Goal: Transaction & Acquisition: Purchase product/service

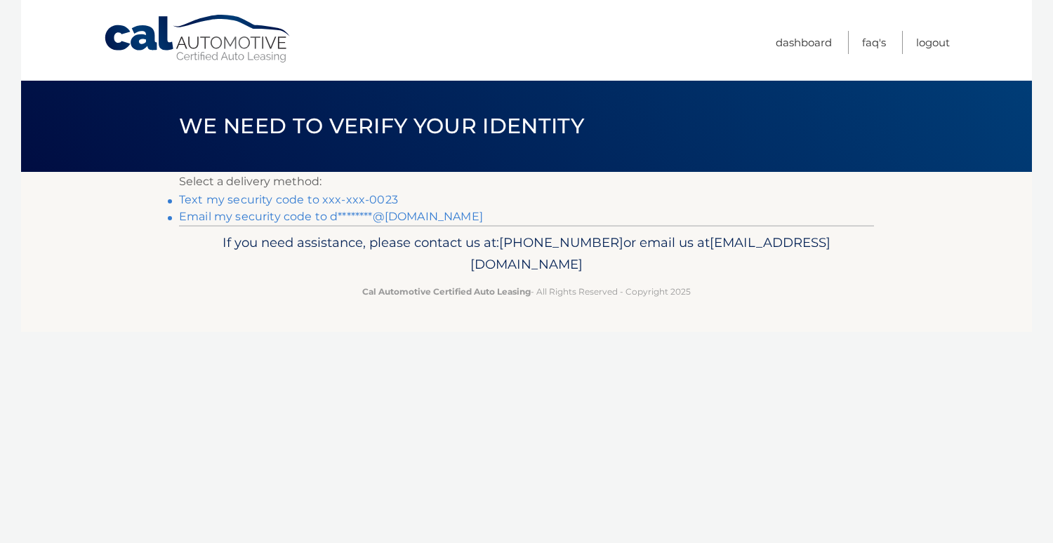
click at [278, 199] on link "Text my security code to xxx-xxx-0023" at bounding box center [288, 199] width 219 height 13
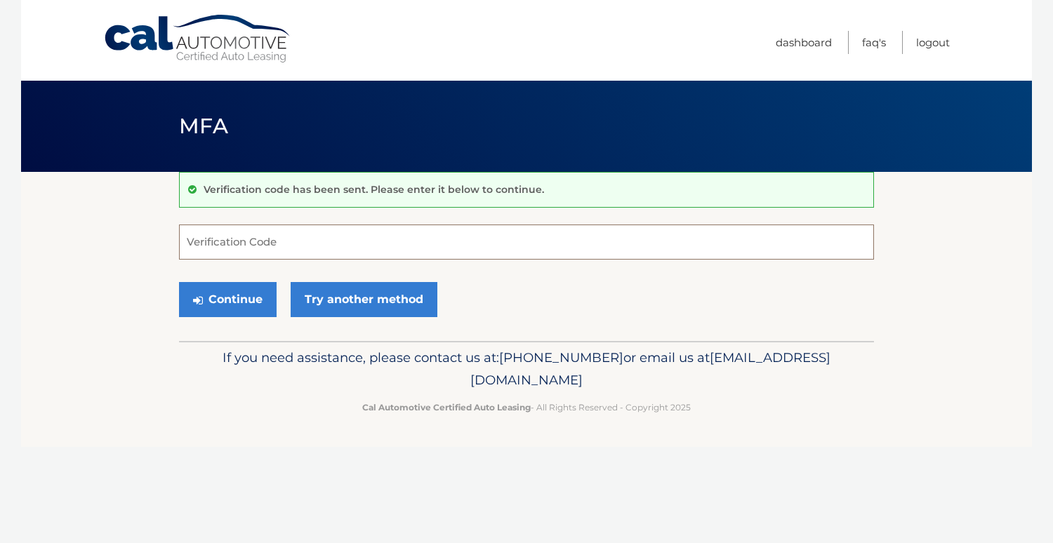
click at [289, 234] on input "Verification Code" at bounding box center [526, 242] width 695 height 35
type input "466297"
click at [179, 282] on button "Continue" at bounding box center [228, 299] width 98 height 35
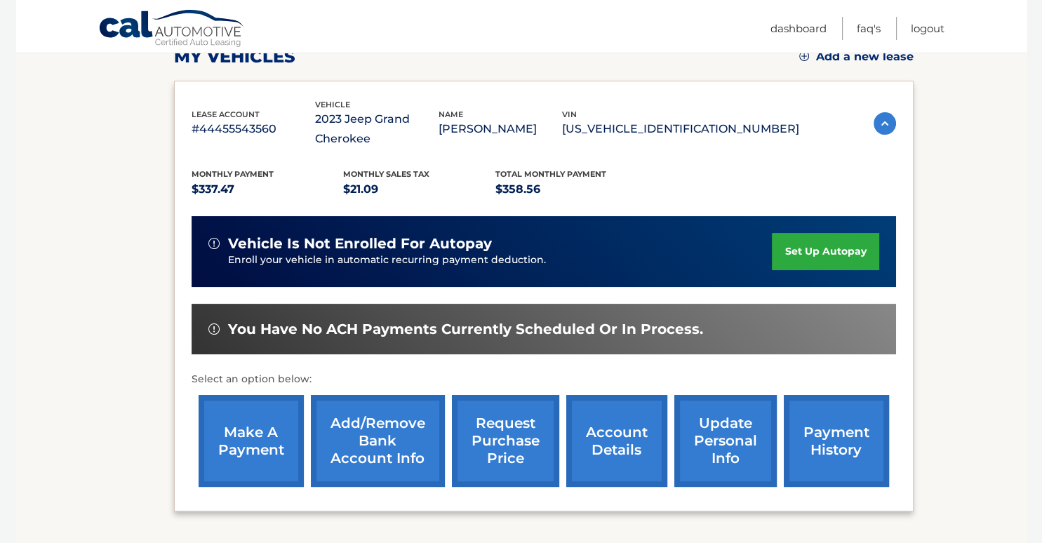
scroll to position [211, 0]
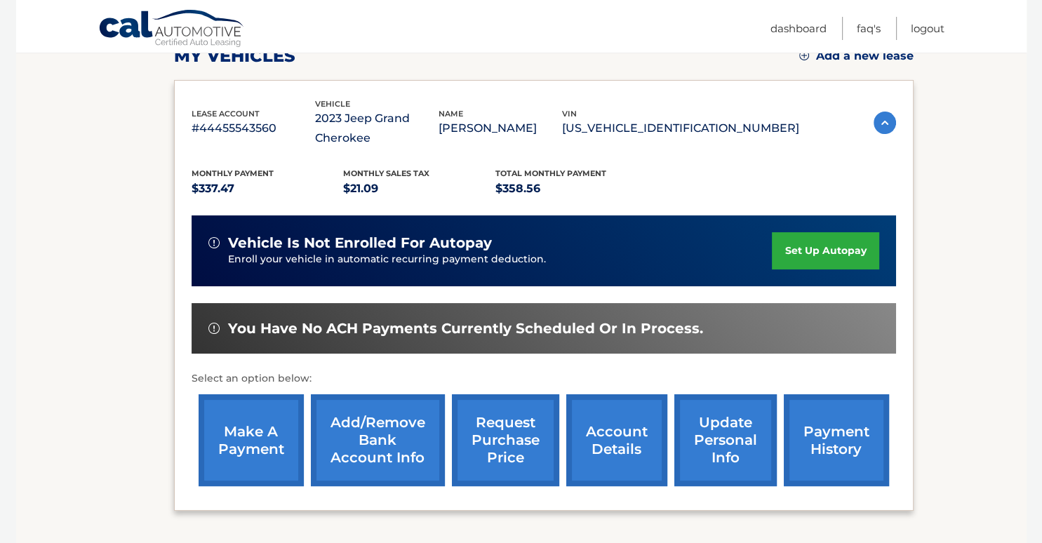
click at [202, 432] on link "make a payment" at bounding box center [251, 440] width 105 height 92
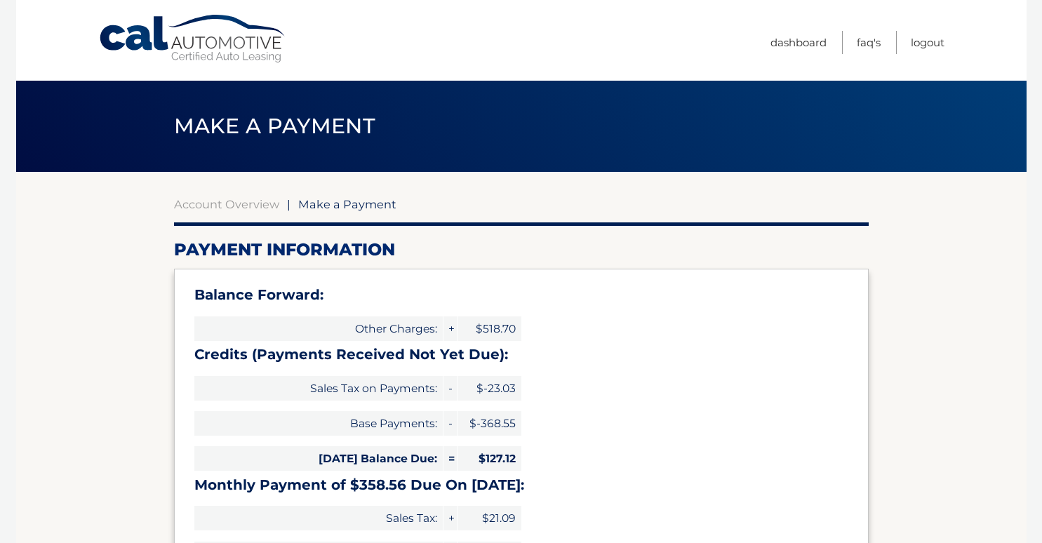
select select "MzVhNmQzNGItZjZkOC00ODlmLTljNWItMWQwZDY4NzM2Y2Qx"
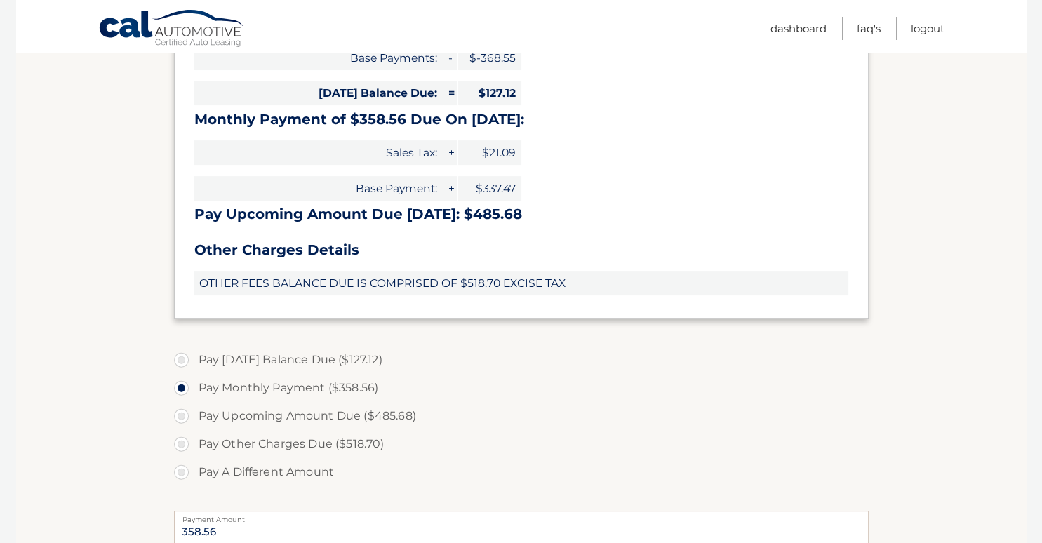
scroll to position [333, 0]
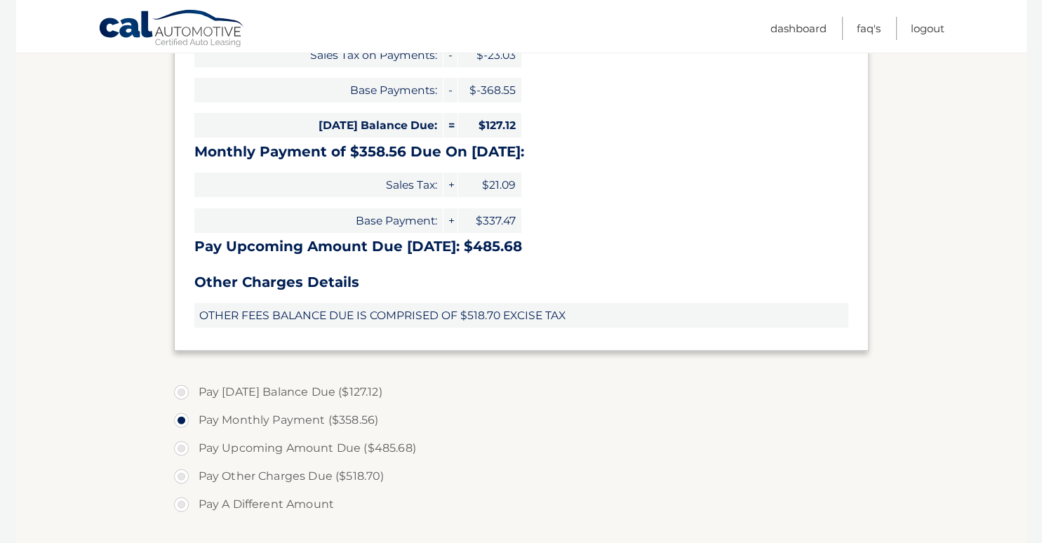
click at [76, 371] on section "Account Overview | Make a Payment Payment Information Balance Forward: Other Ch…" at bounding box center [521, 314] width 1011 height 950
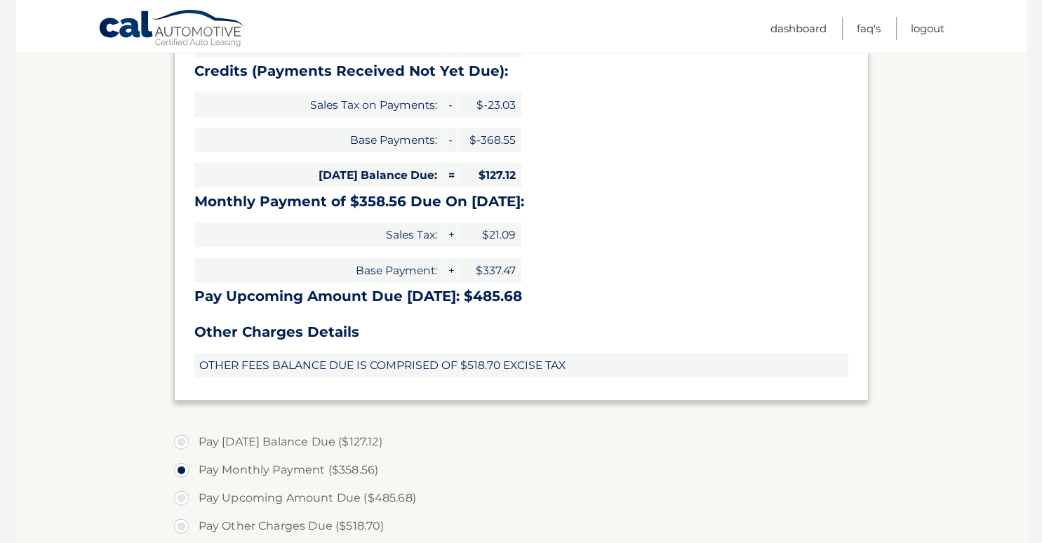
scroll to position [288, 0]
